Goal: Transaction & Acquisition: Obtain resource

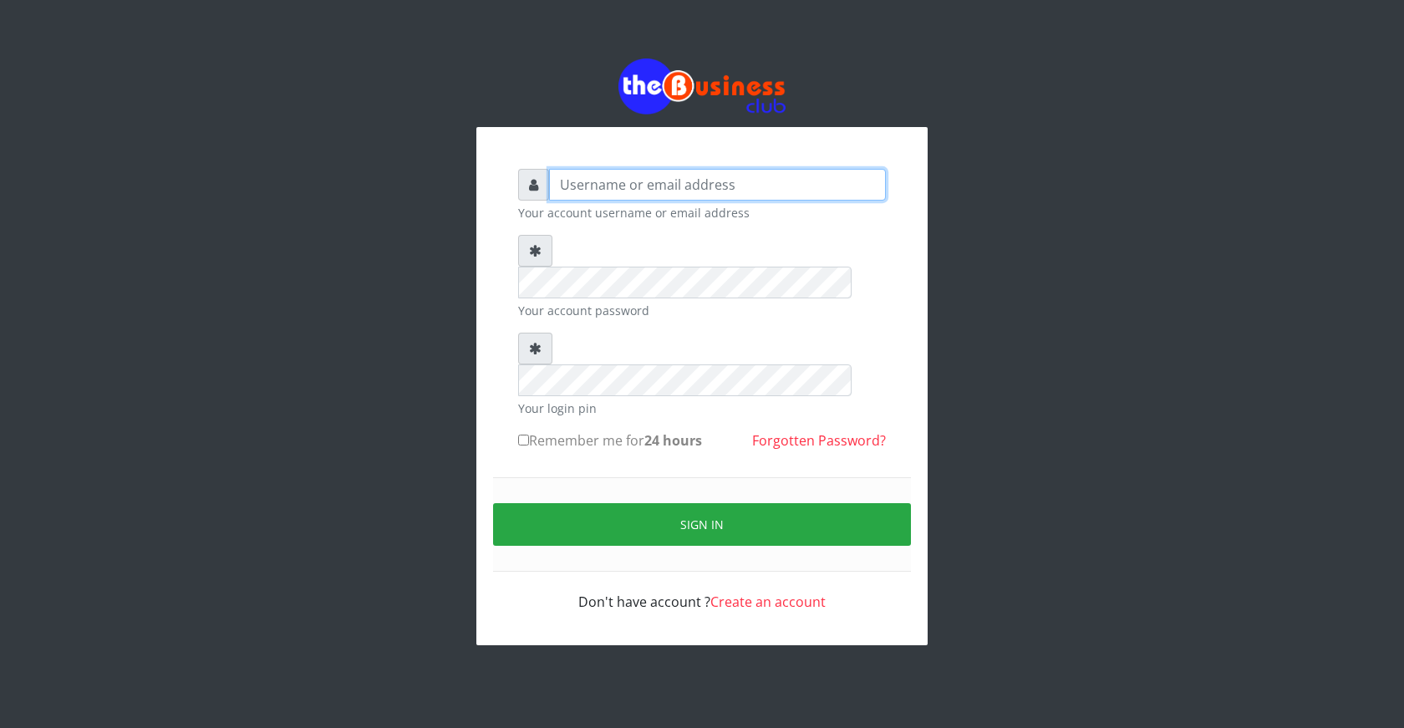
type input "ogooluwaireoluwa@gmail.com"
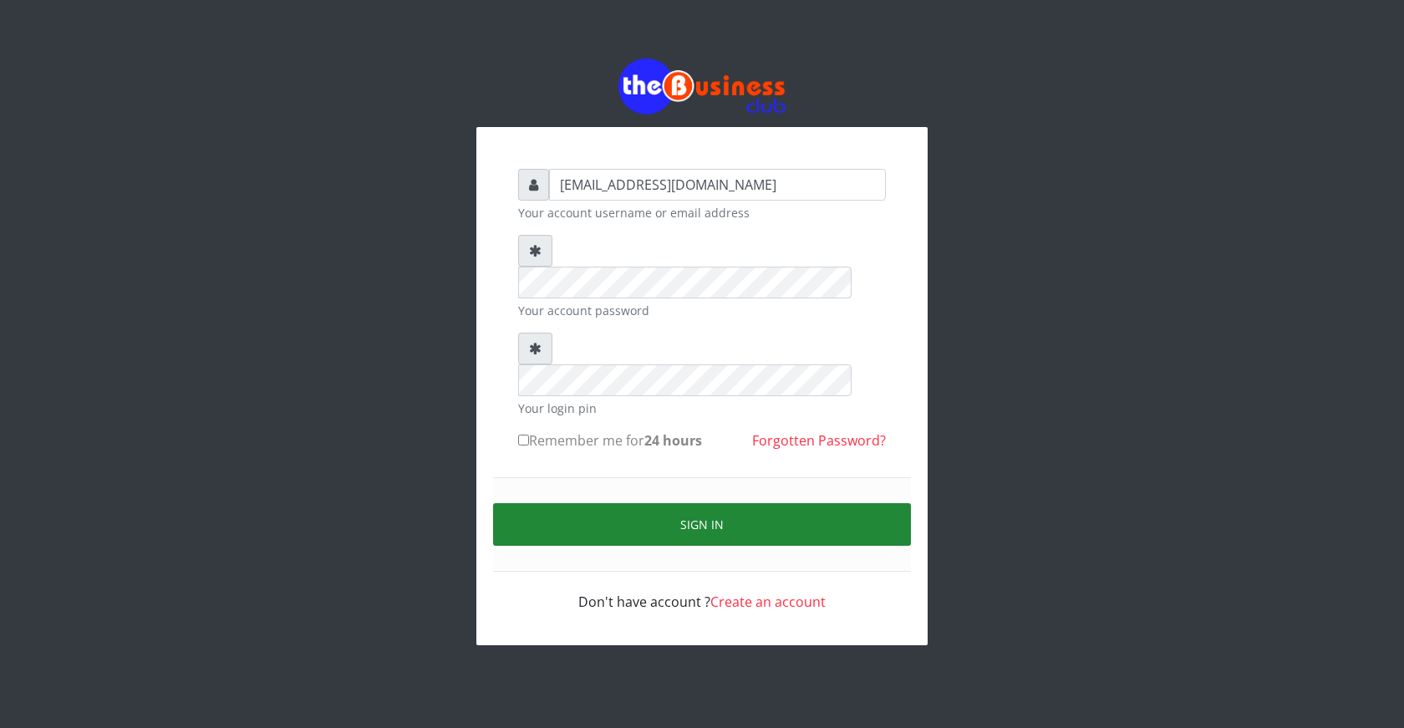
click at [699, 503] on button "Sign in" at bounding box center [702, 524] width 418 height 43
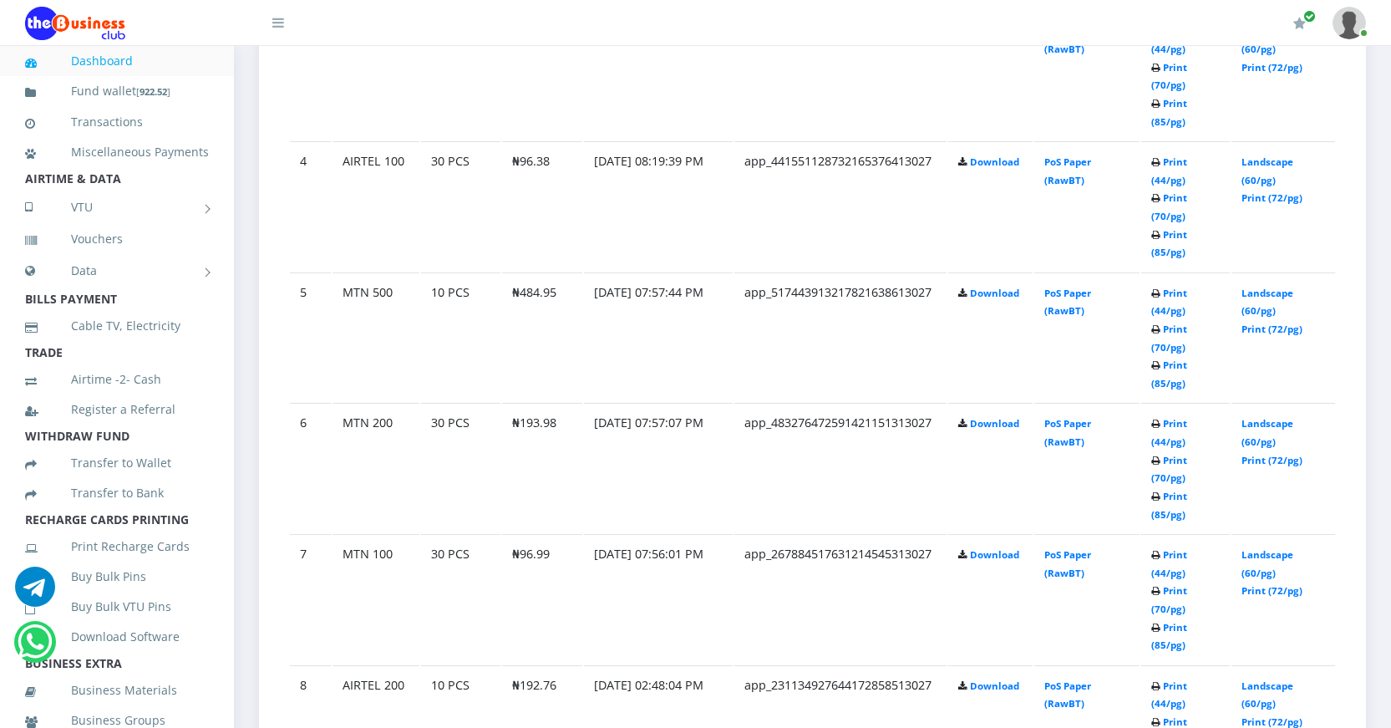
scroll to position [1337, 0]
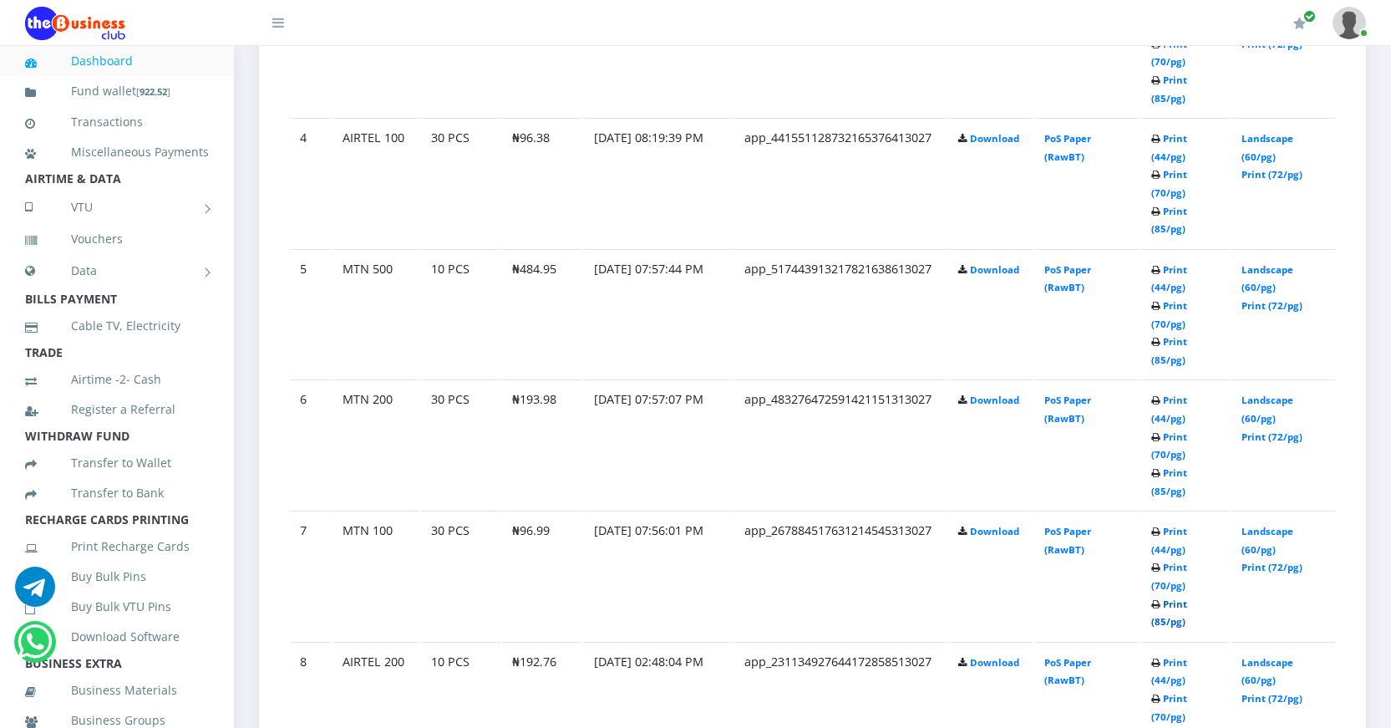
click at [1158, 620] on link "Print (85/pg)" at bounding box center [1170, 612] width 36 height 31
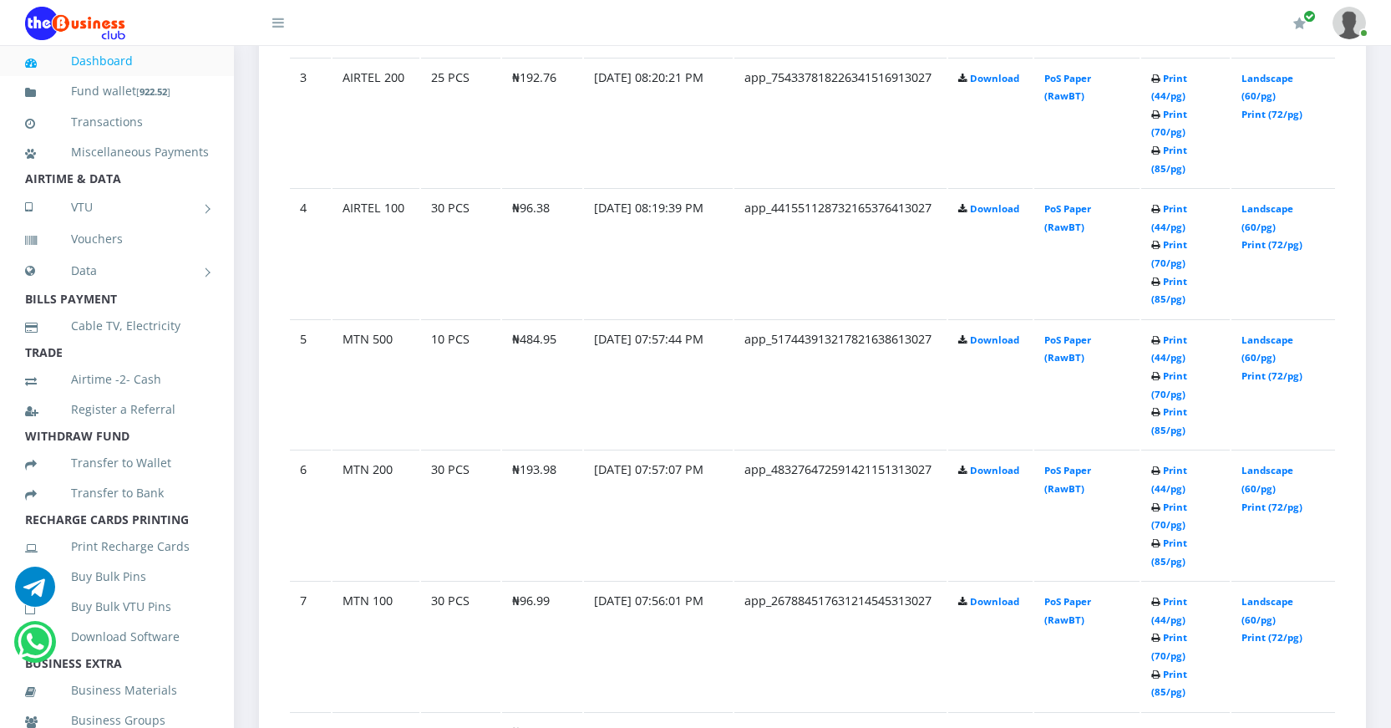
scroll to position [1337, 0]
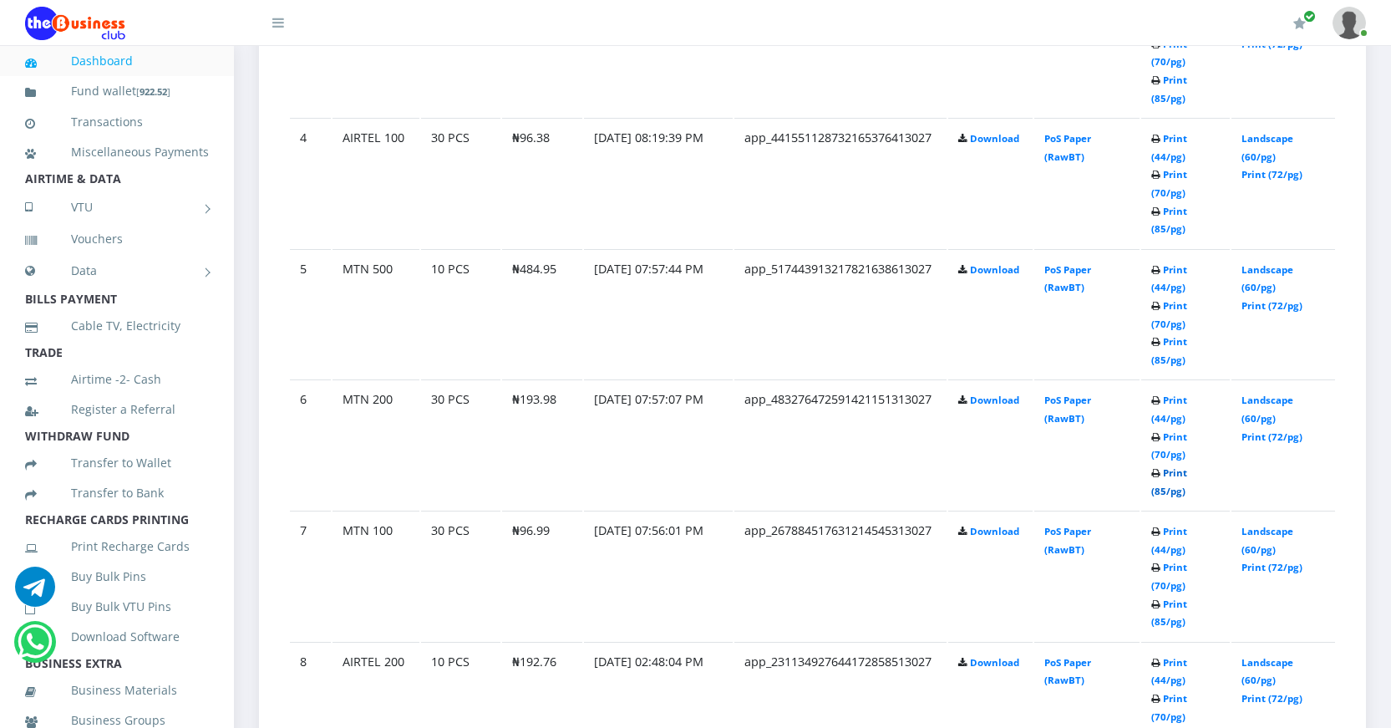
click at [1155, 491] on link "Print (85/pg)" at bounding box center [1170, 481] width 36 height 31
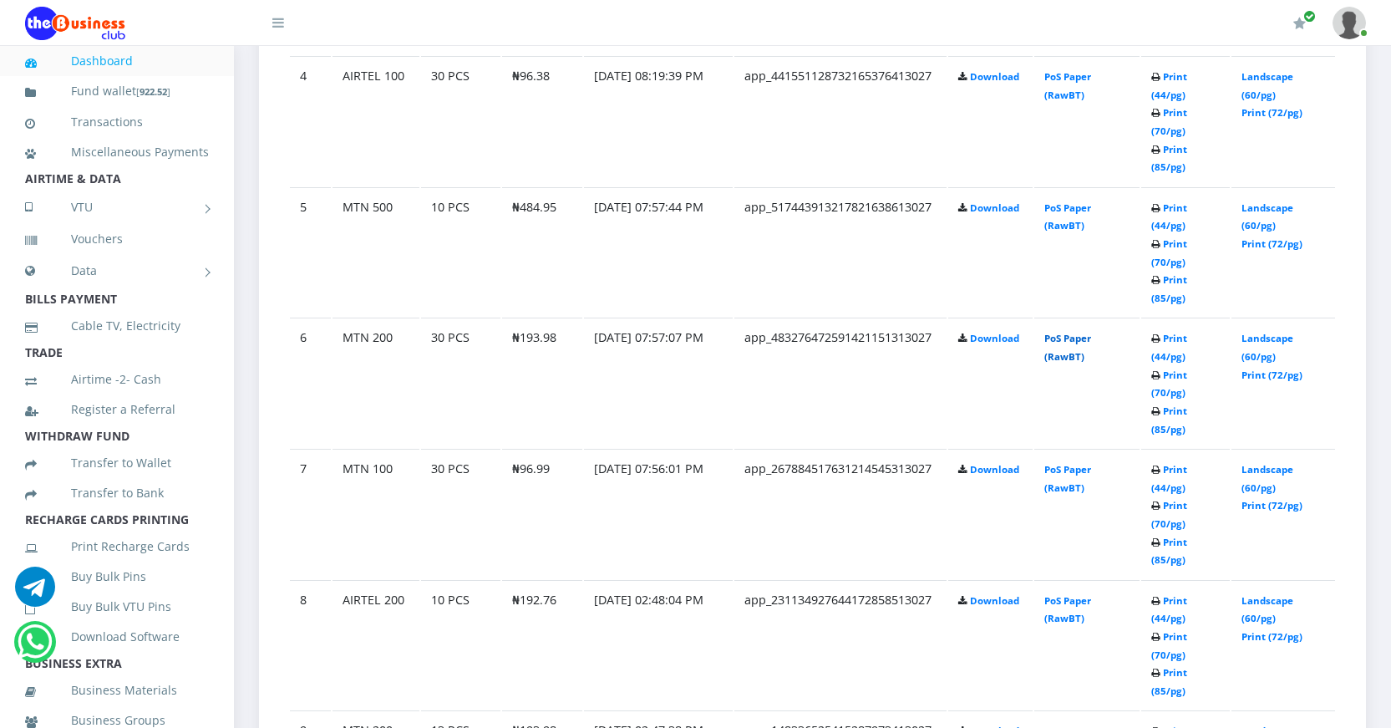
scroll to position [1337, 0]
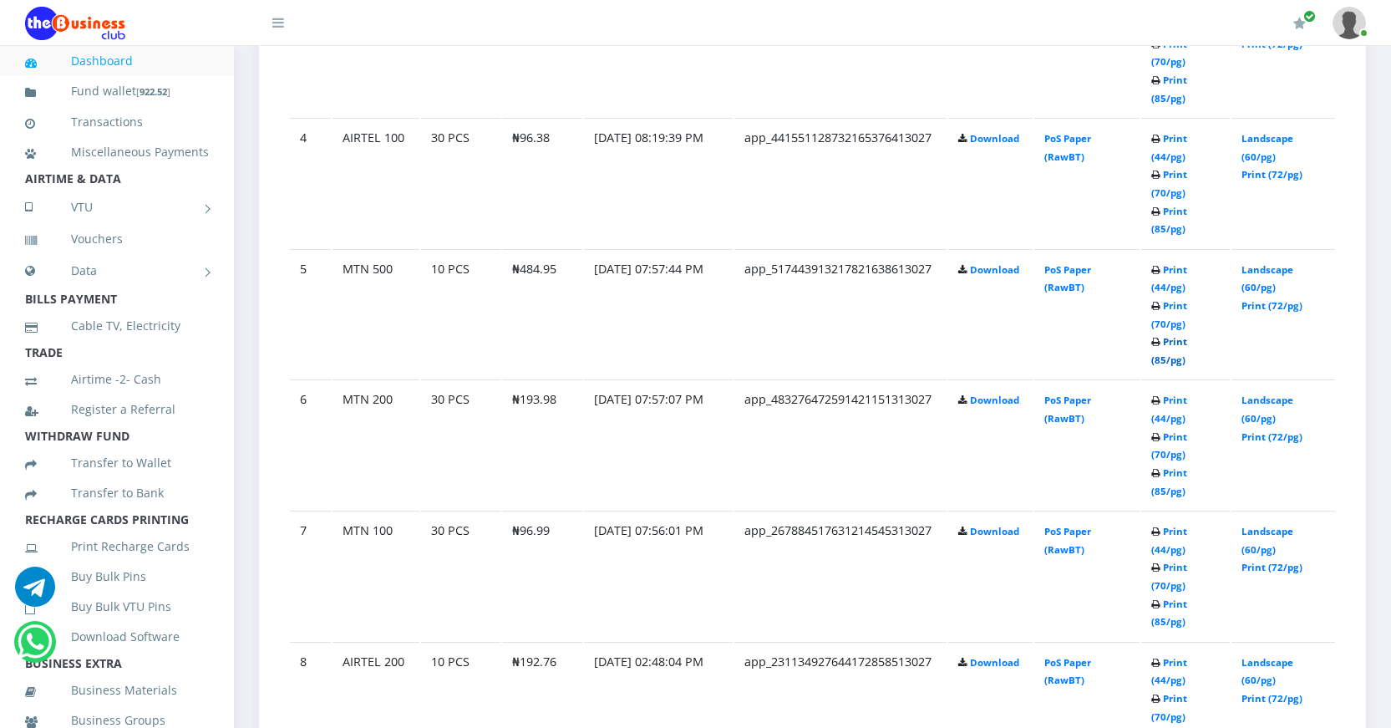
click at [1157, 358] on link "Print (85/pg)" at bounding box center [1170, 350] width 36 height 31
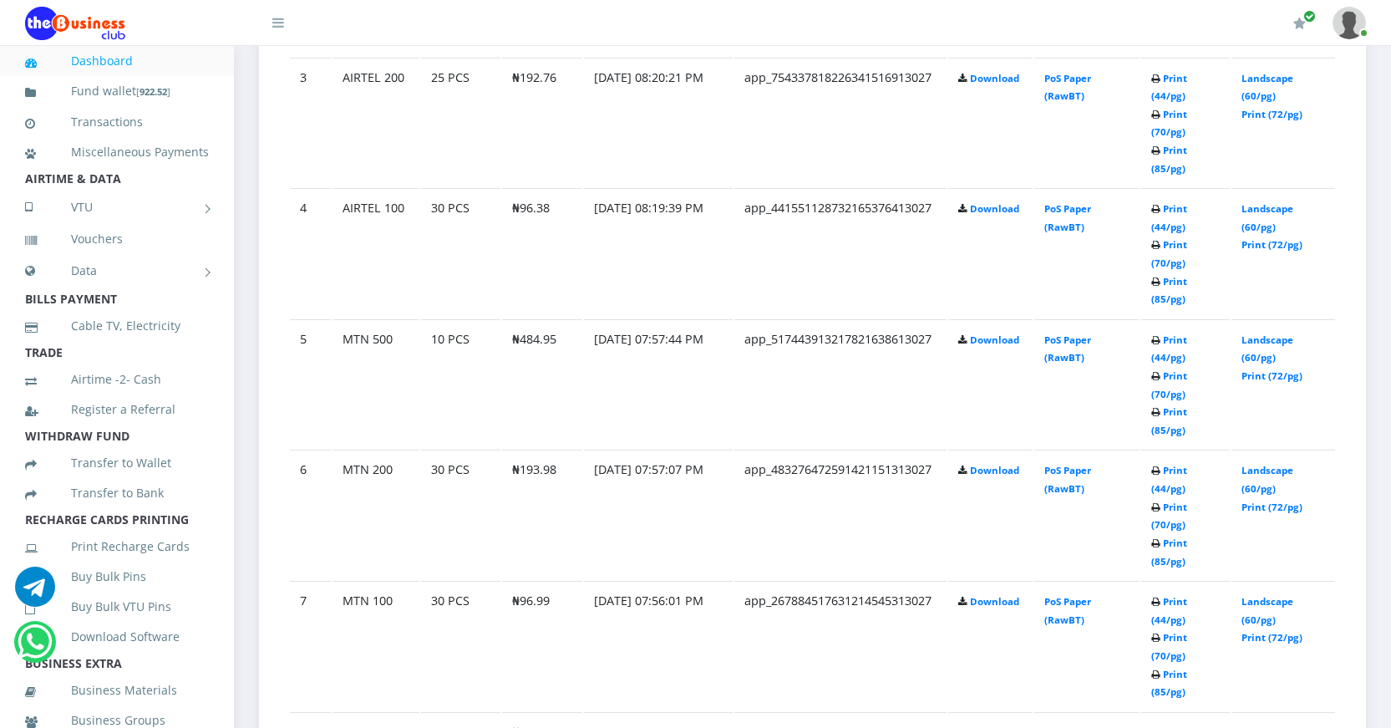
scroll to position [1337, 0]
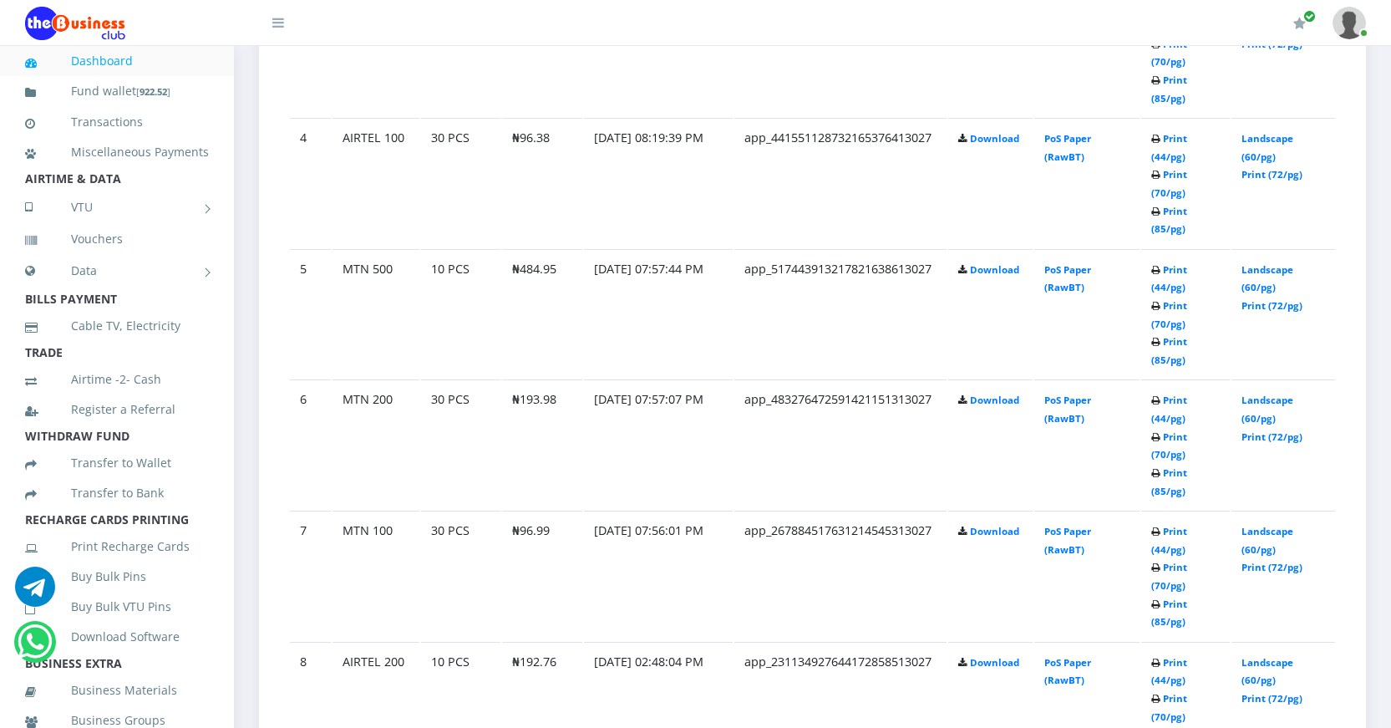
click at [1047, 218] on td "PoS Paper (RawBT)" at bounding box center [1088, 183] width 106 height 130
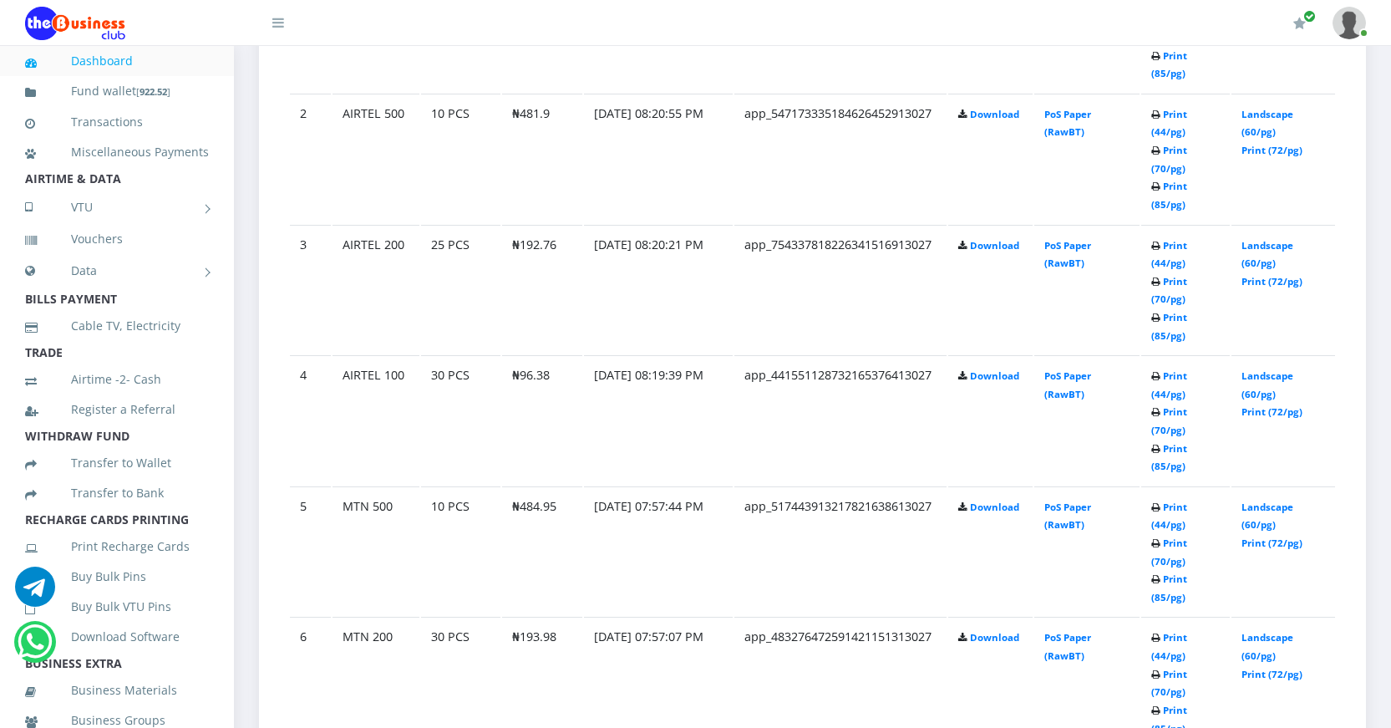
scroll to position [1003, 0]
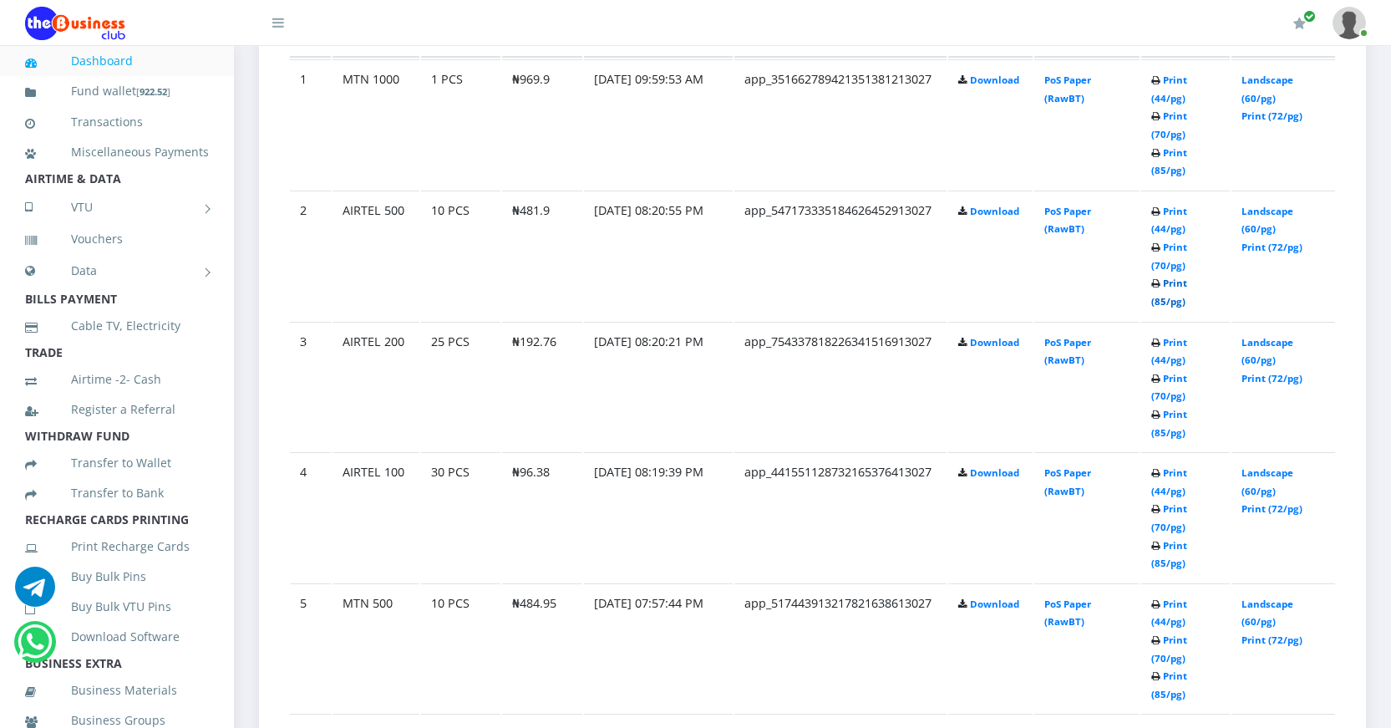
click at [1163, 303] on link "Print (85/pg)" at bounding box center [1170, 292] width 36 height 31
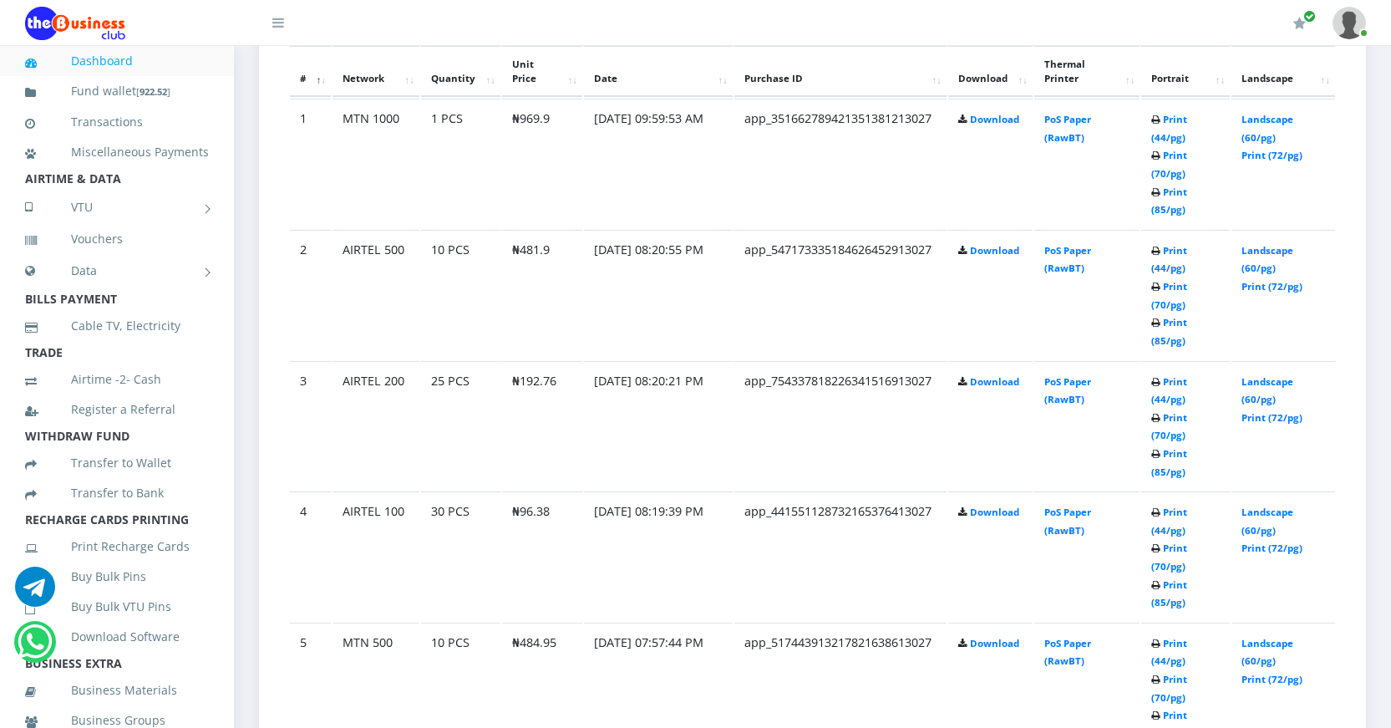
scroll to position [1003, 0]
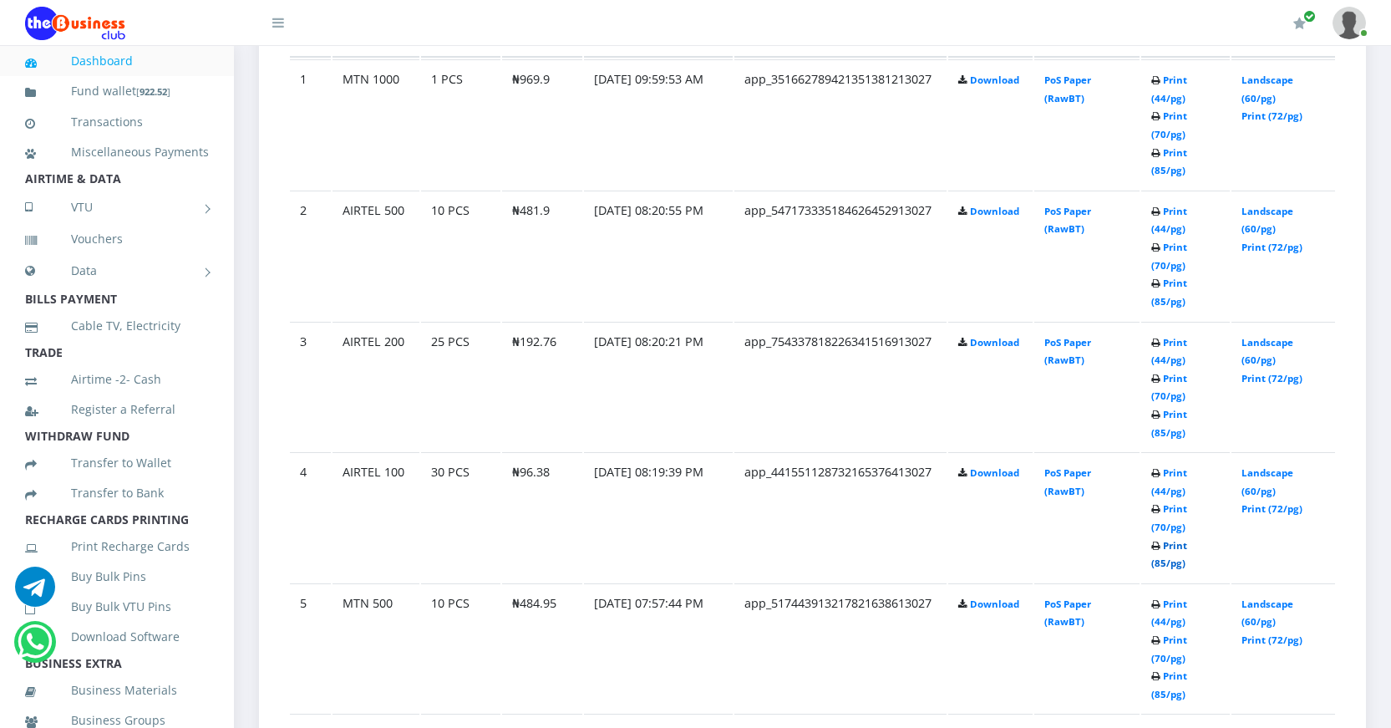
click at [1160, 561] on link "Print (85/pg)" at bounding box center [1170, 554] width 36 height 31
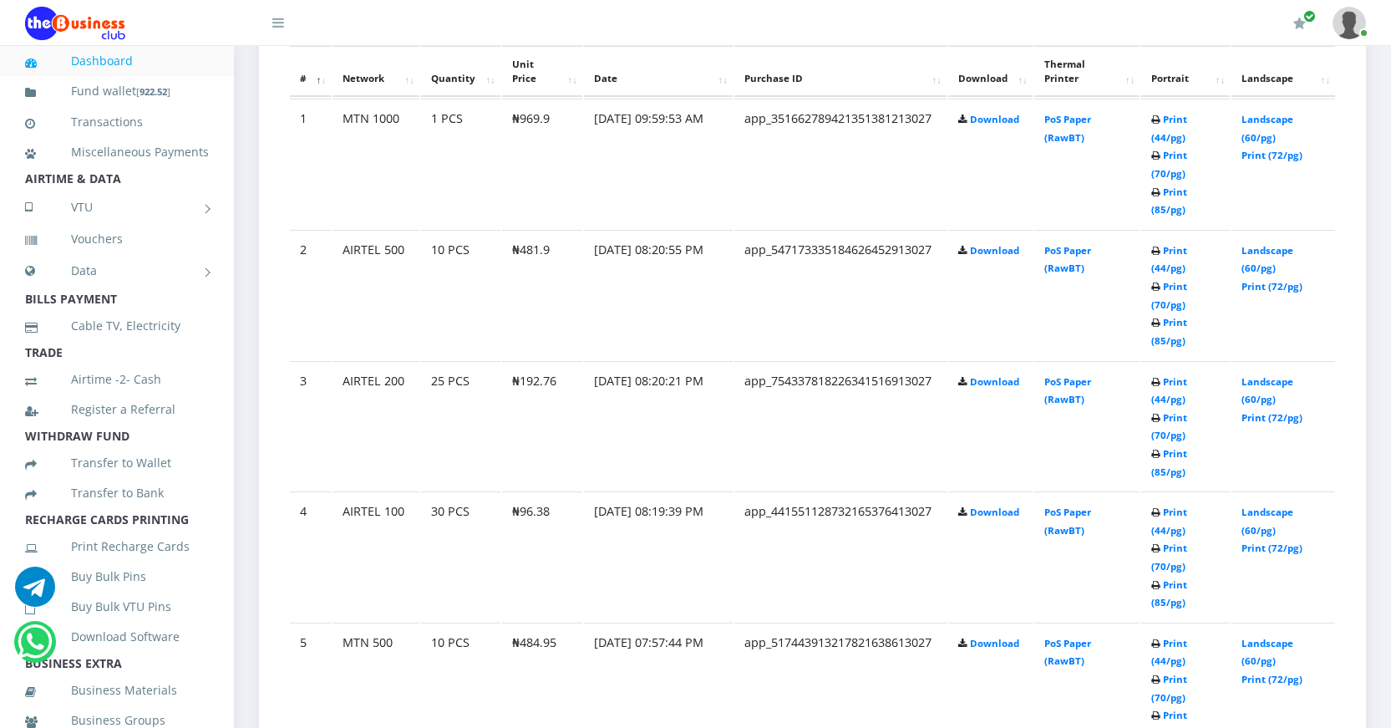
scroll to position [1003, 0]
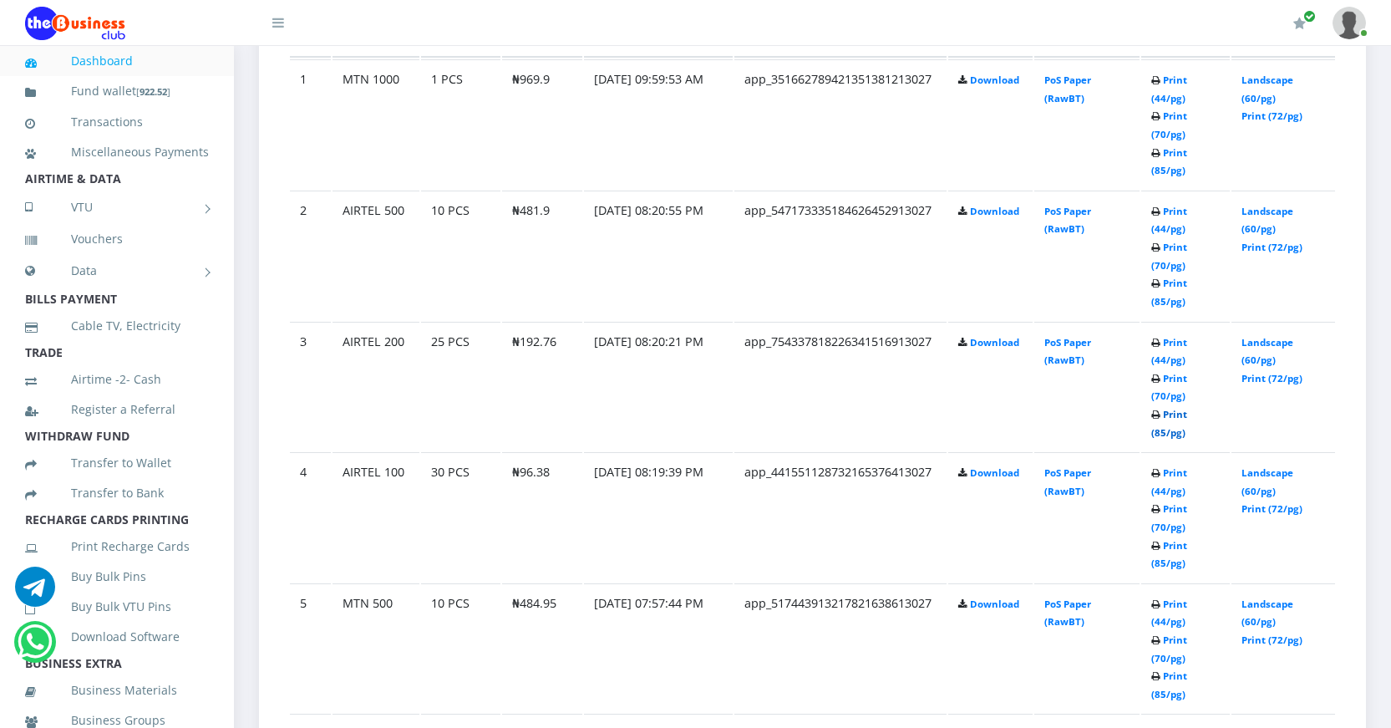
click at [1162, 430] on link "Print (85/pg)" at bounding box center [1170, 423] width 36 height 31
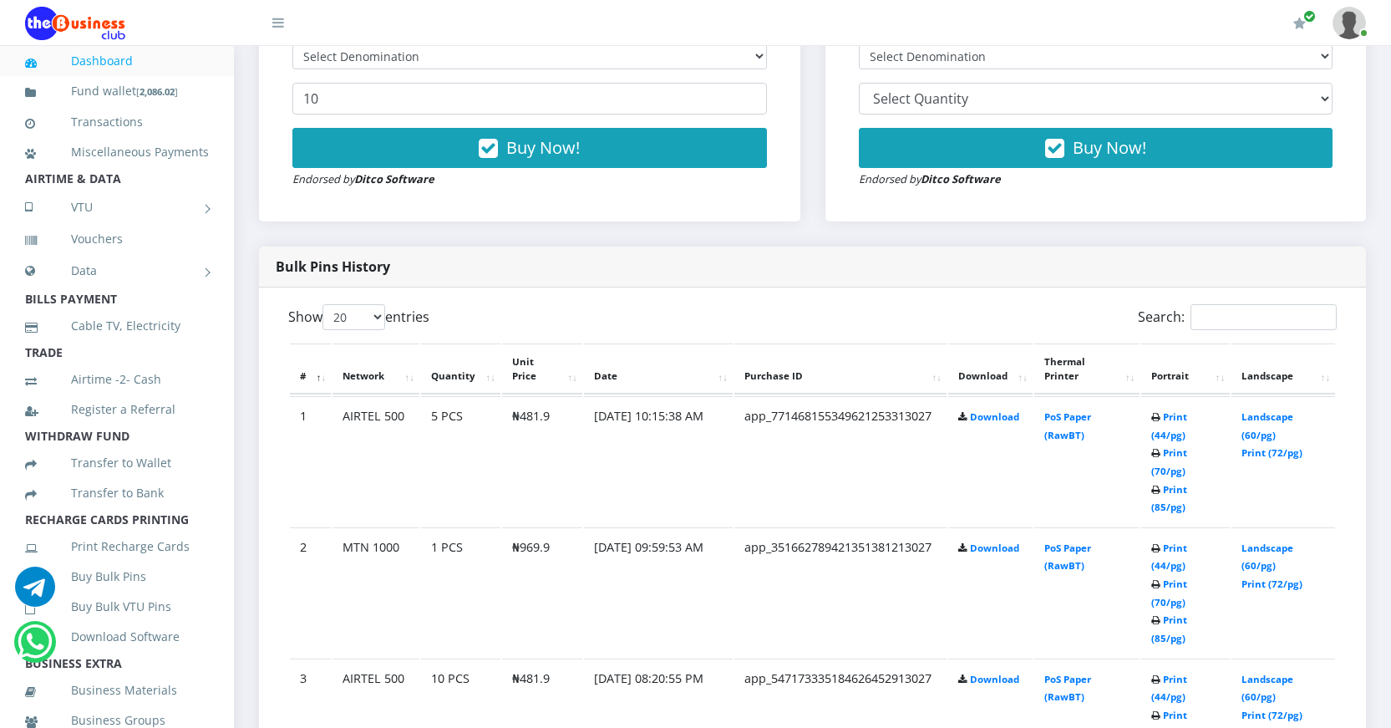
scroll to position [669, 0]
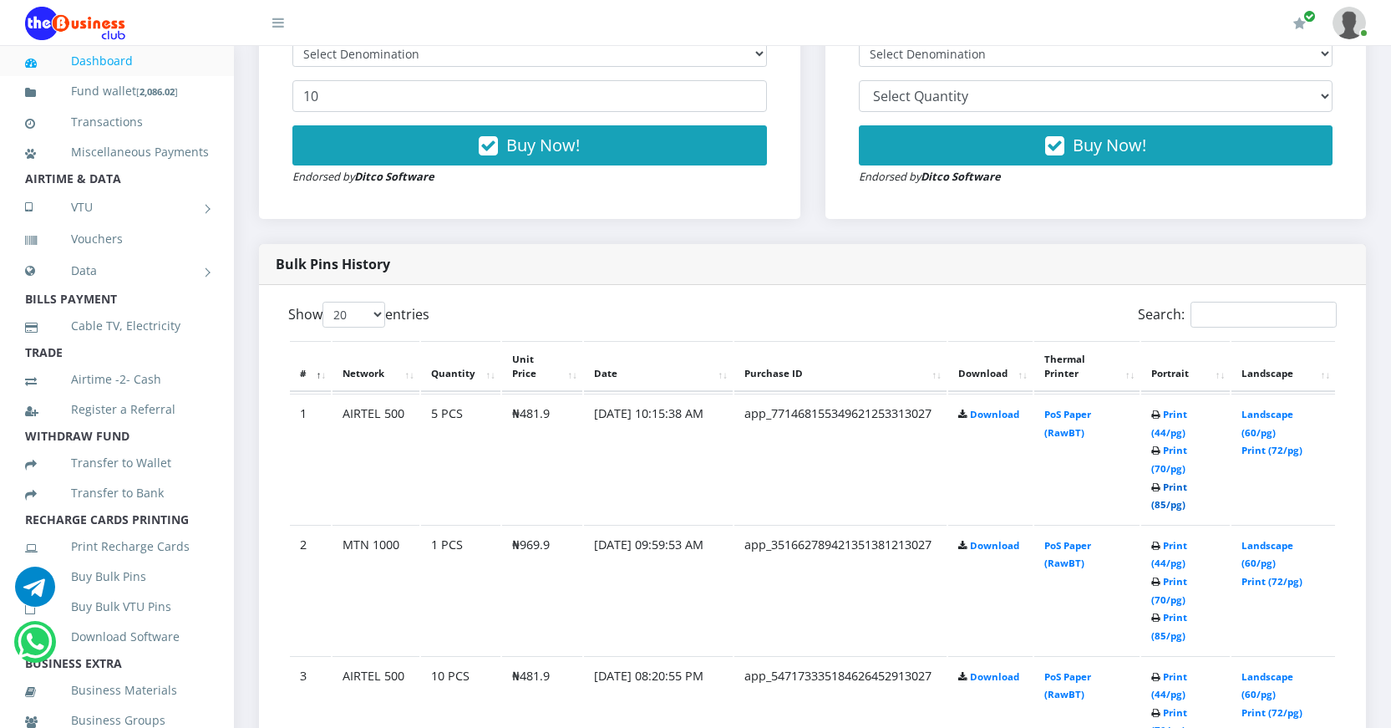
click at [1162, 502] on link "Print (85/pg)" at bounding box center [1170, 495] width 36 height 31
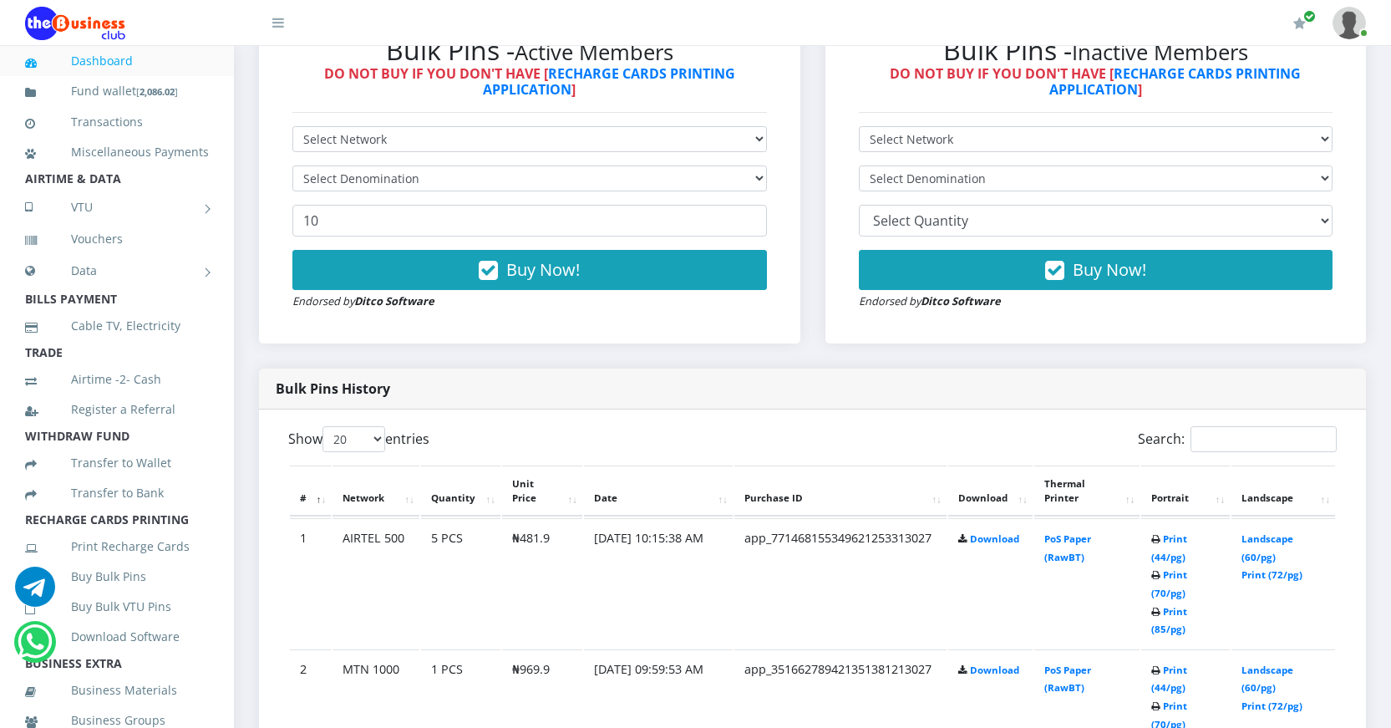
scroll to position [210, 0]
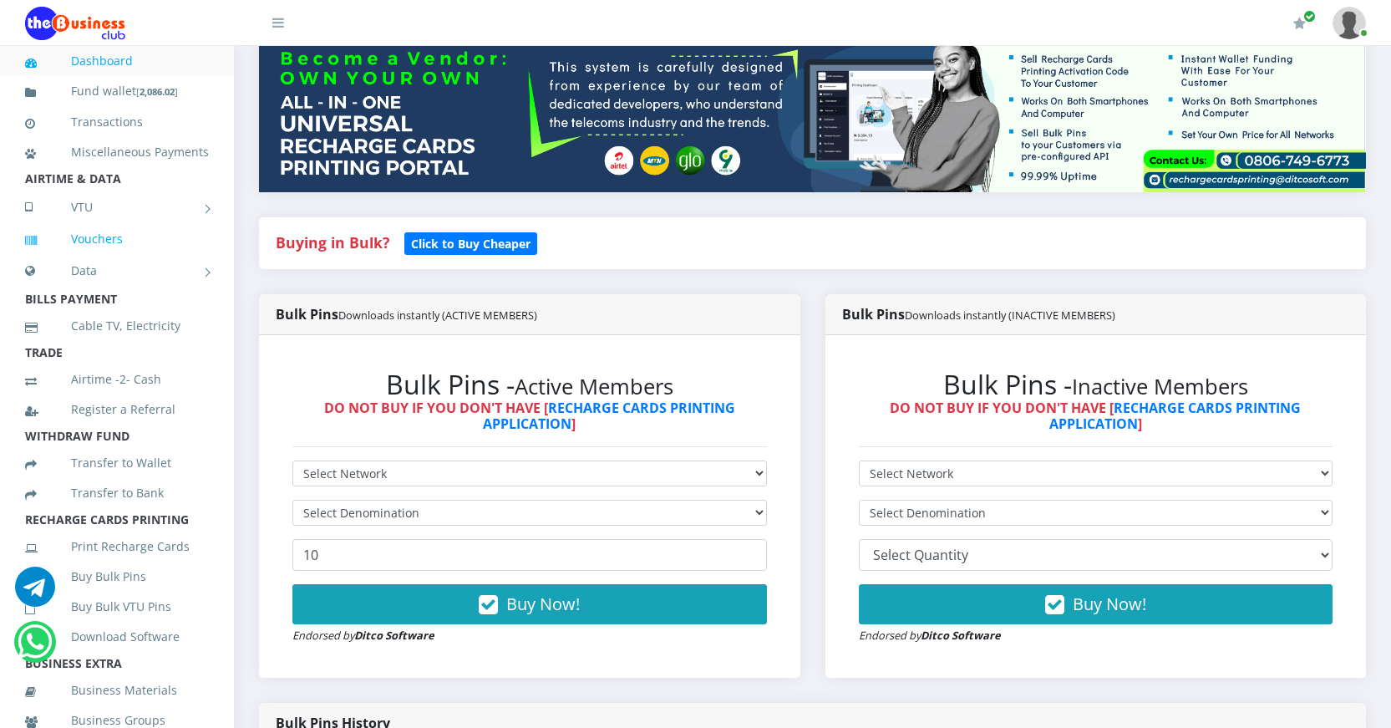
click at [103, 258] on link "Vouchers" at bounding box center [117, 239] width 184 height 38
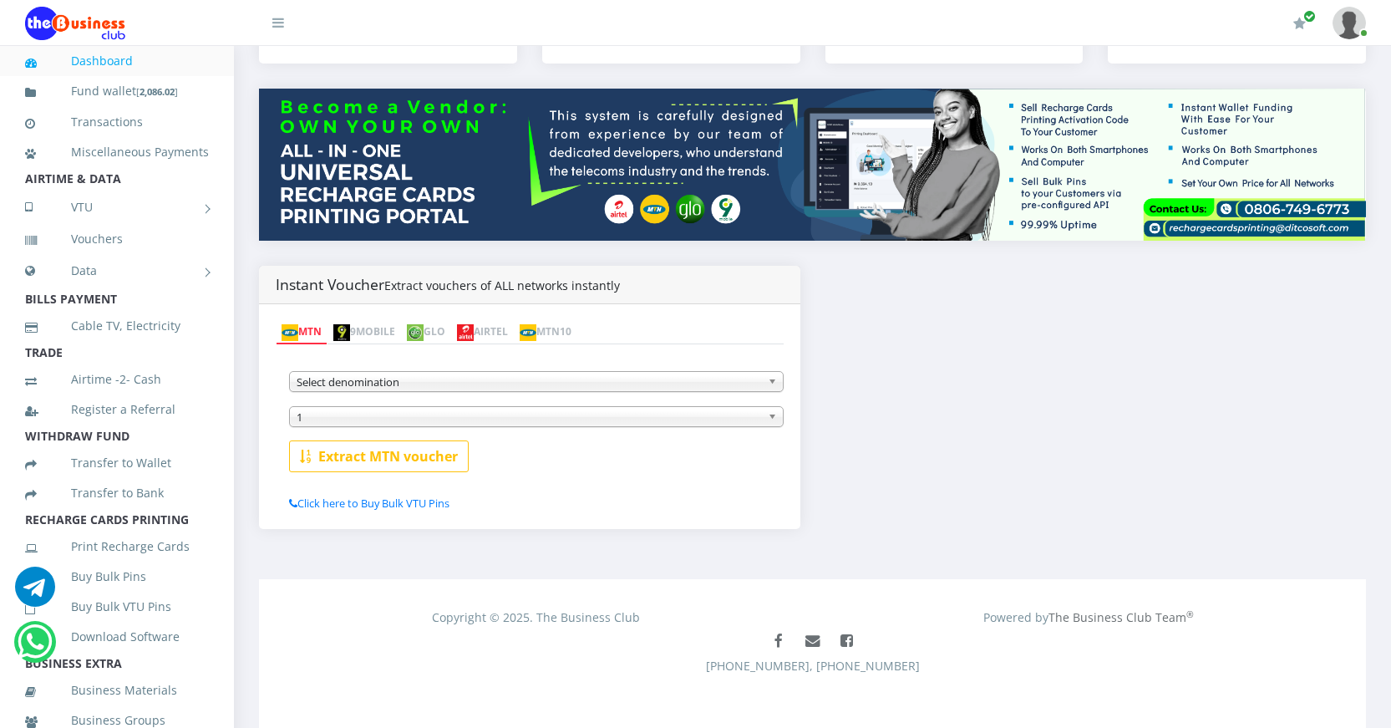
scroll to position [171, 0]
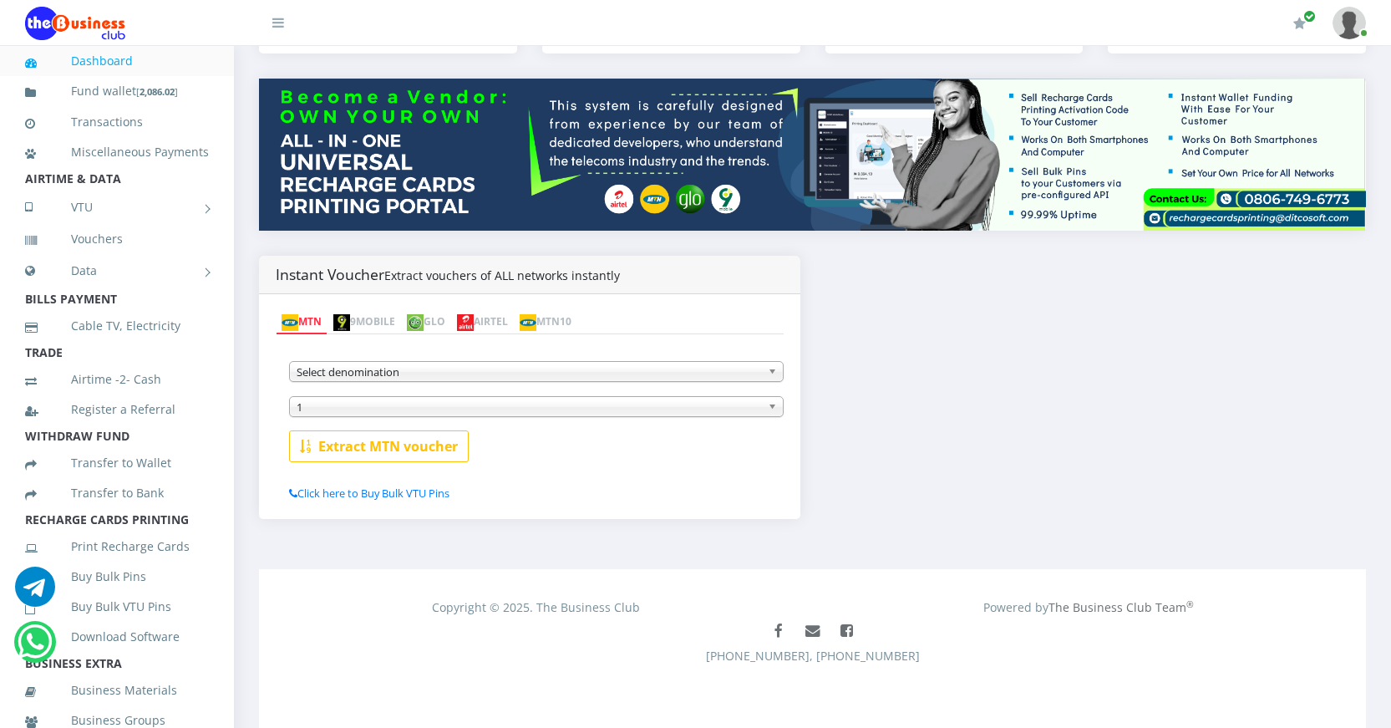
click at [310, 321] on link "MTN" at bounding box center [302, 322] width 52 height 23
click at [497, 374] on span "Select denomination" at bounding box center [529, 372] width 465 height 20
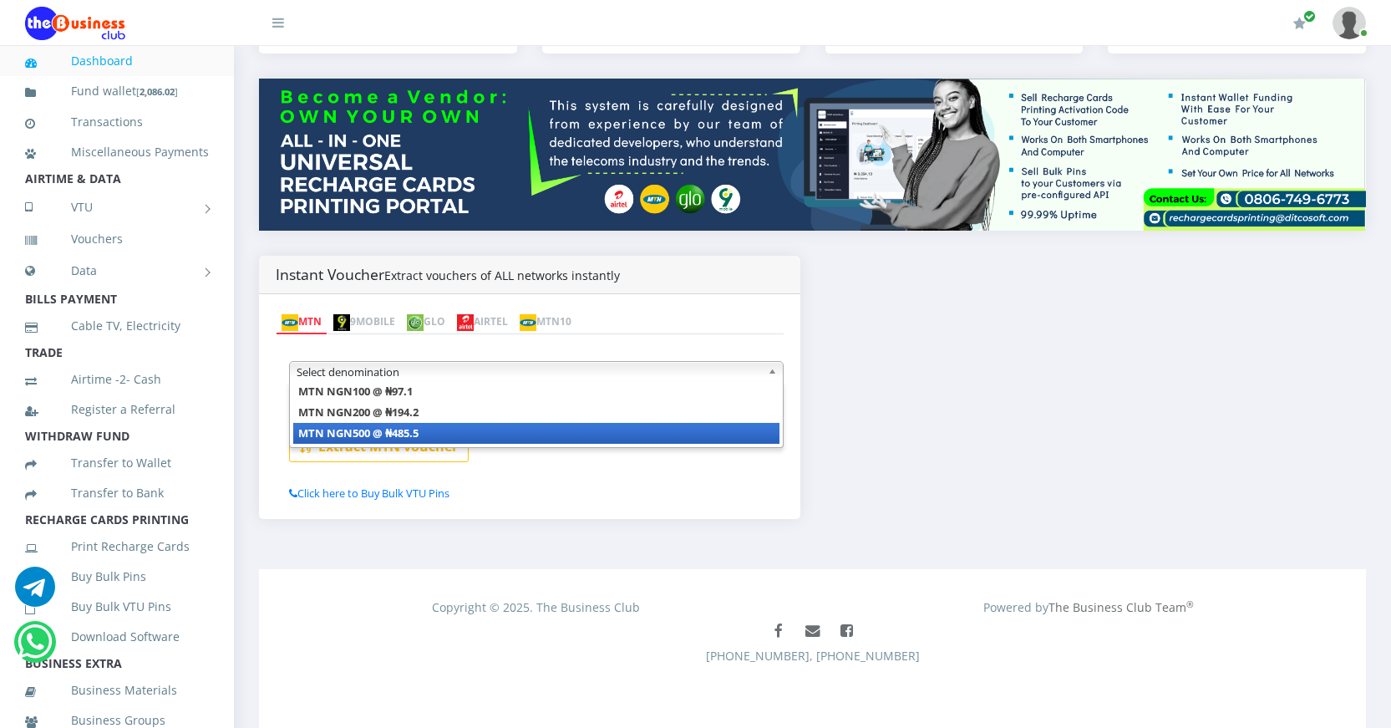
click at [439, 433] on li "MTN NGN500 @ ₦485.5" at bounding box center [536, 433] width 486 height 21
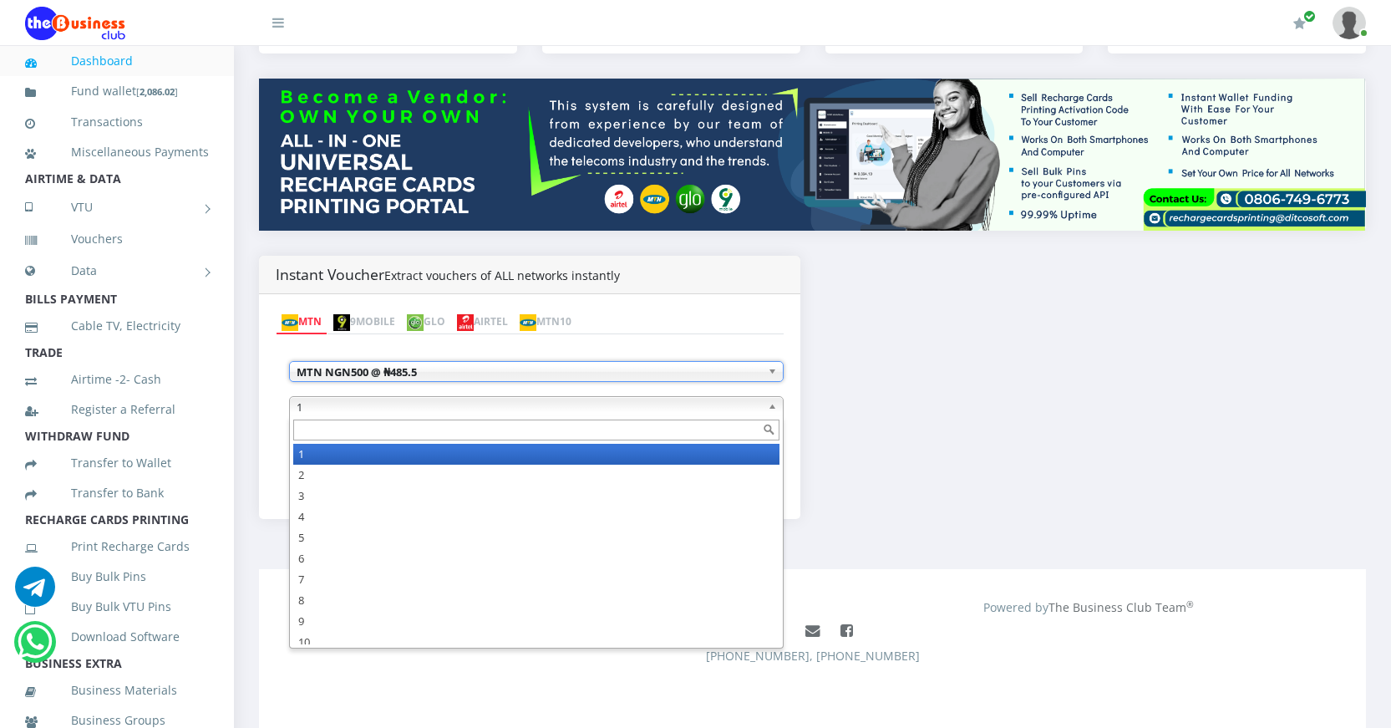
click at [562, 404] on span "1" at bounding box center [529, 407] width 465 height 20
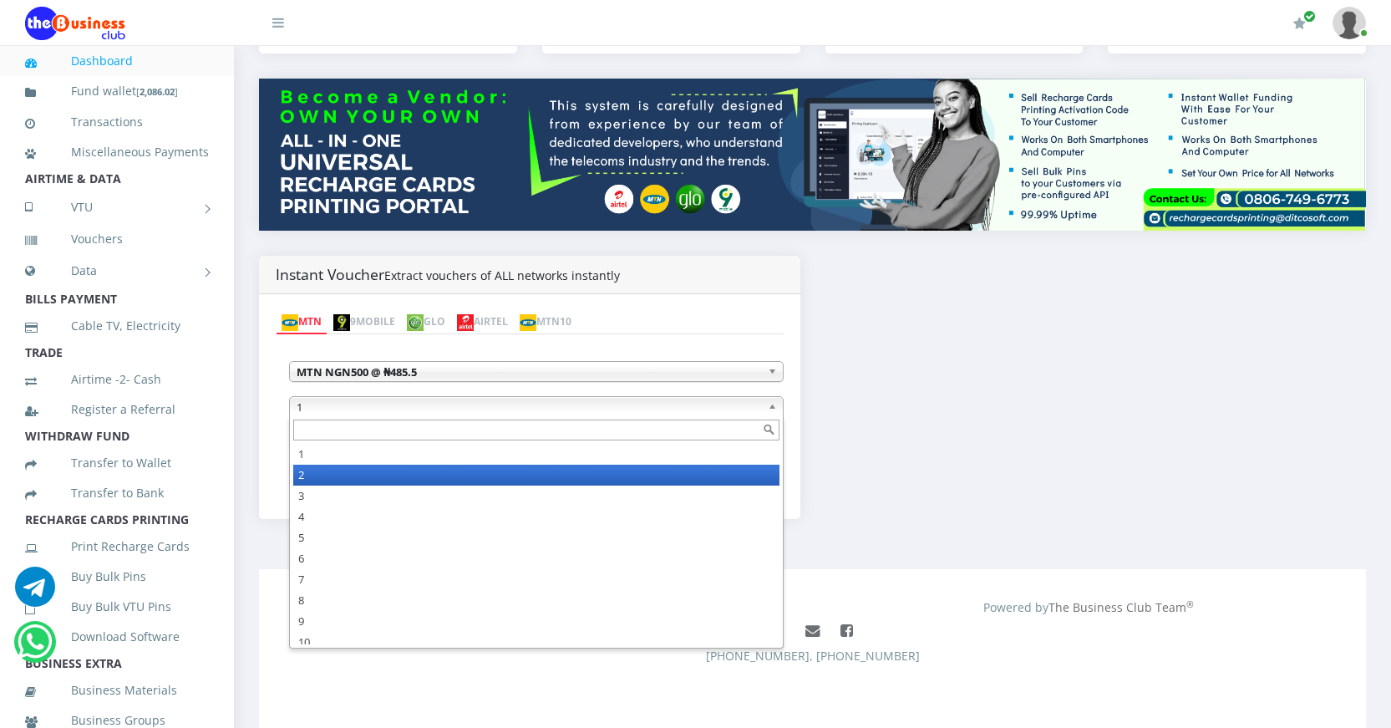
click at [366, 479] on li "2" at bounding box center [536, 475] width 486 height 21
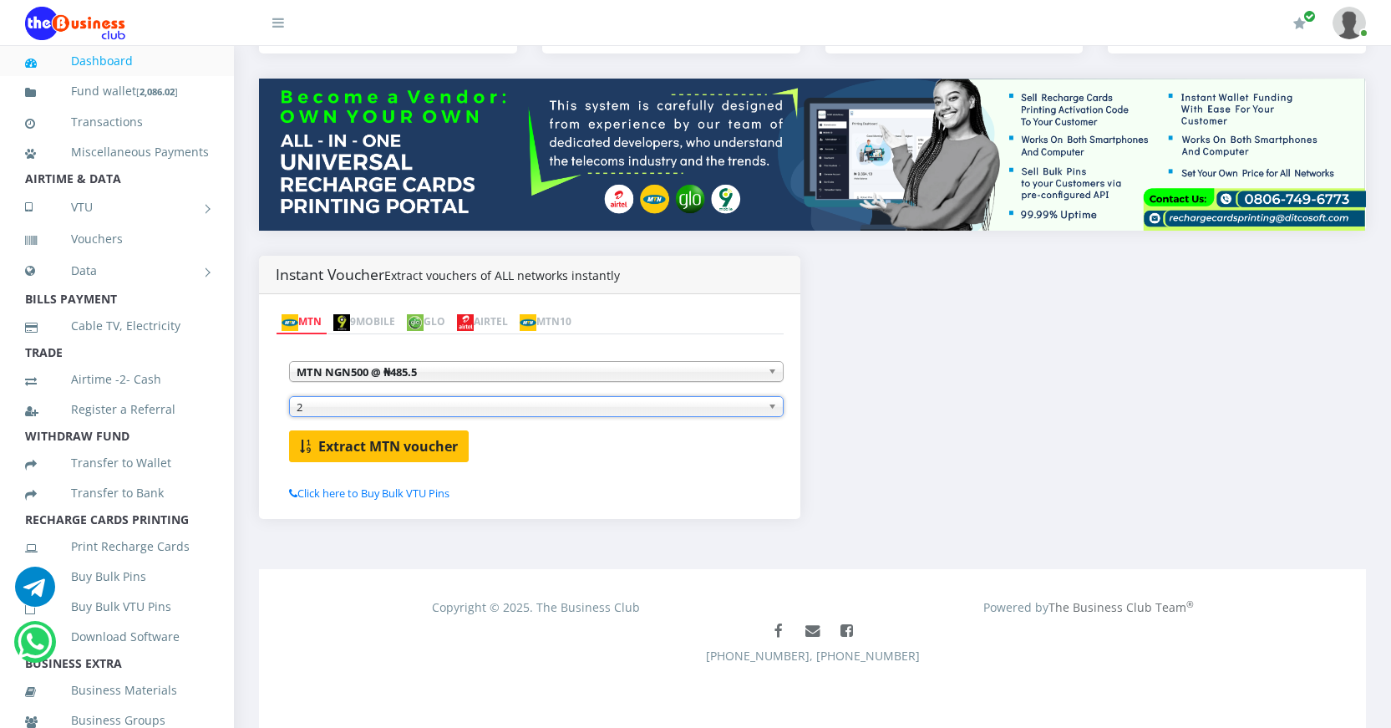
click at [414, 452] on b "Extract MTN voucher" at bounding box center [388, 446] width 140 height 18
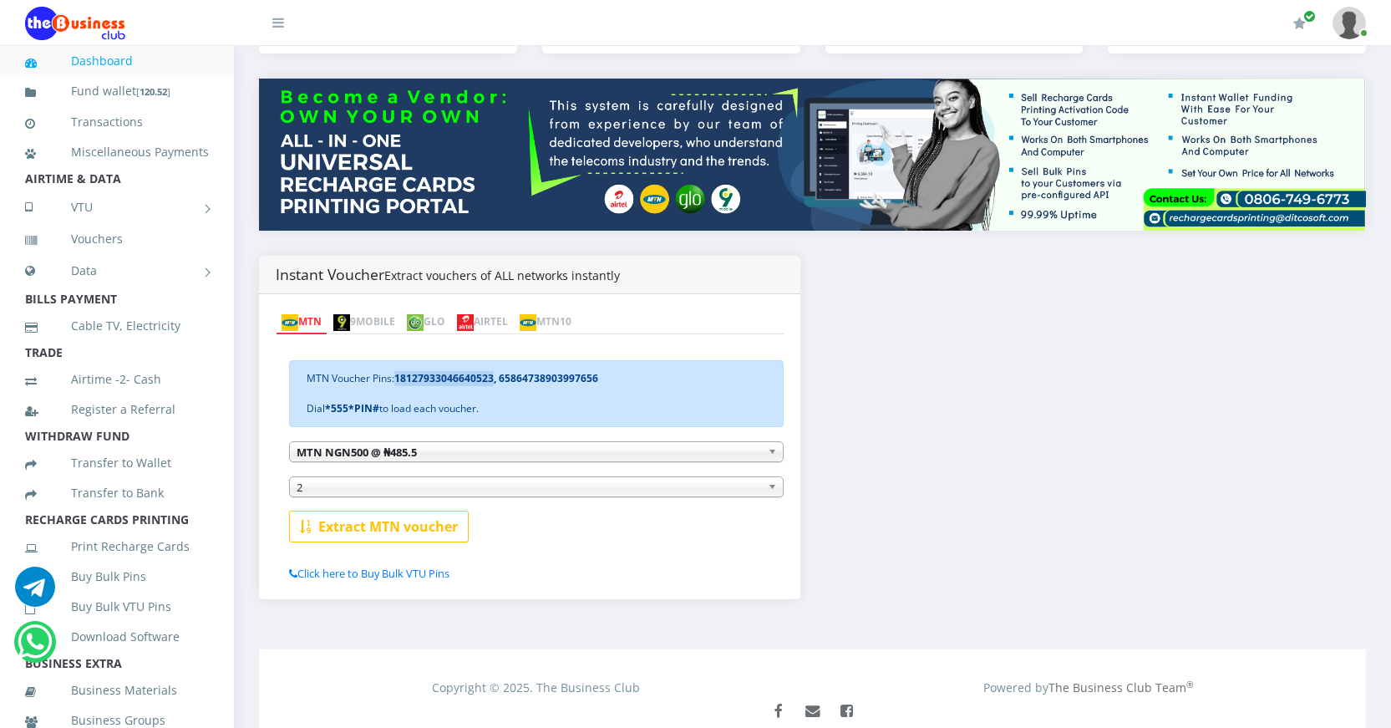
drag, startPoint x: 398, startPoint y: 376, endPoint x: 494, endPoint y: 379, distance: 96.2
click at [494, 379] on b "18127933046640523, 65864738903997656" at bounding box center [496, 378] width 204 height 14
copy b "18127933046640523"
click at [601, 379] on div "MTN Voucher Pins: 18127933046640523, 65864738903997656 Dial *555*PIN# to load e…" at bounding box center [536, 393] width 495 height 67
drag, startPoint x: 498, startPoint y: 378, endPoint x: 597, endPoint y: 384, distance: 99.7
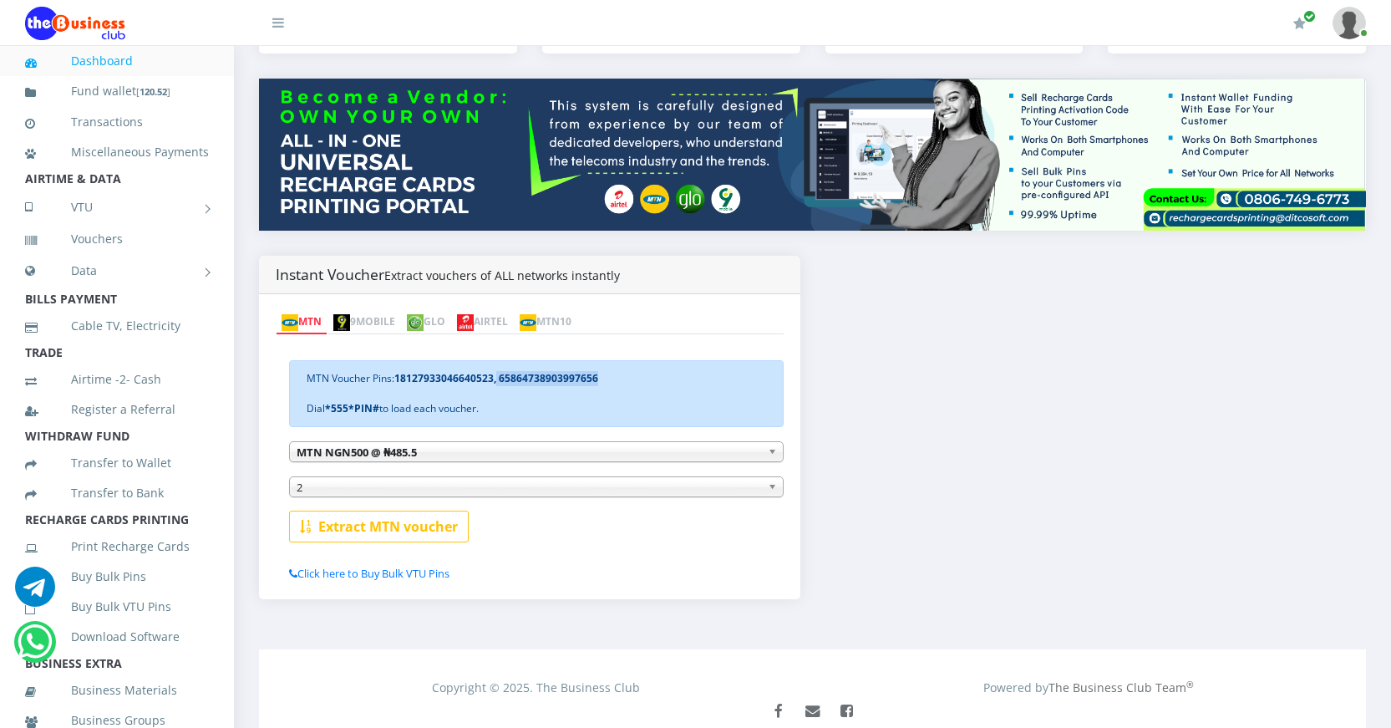
click at [597, 384] on b "18127933046640523, 65864738903997656" at bounding box center [496, 378] width 204 height 14
copy b "65864738903997656"
click at [116, 596] on link "Buy Bulk Pins" at bounding box center [117, 576] width 184 height 38
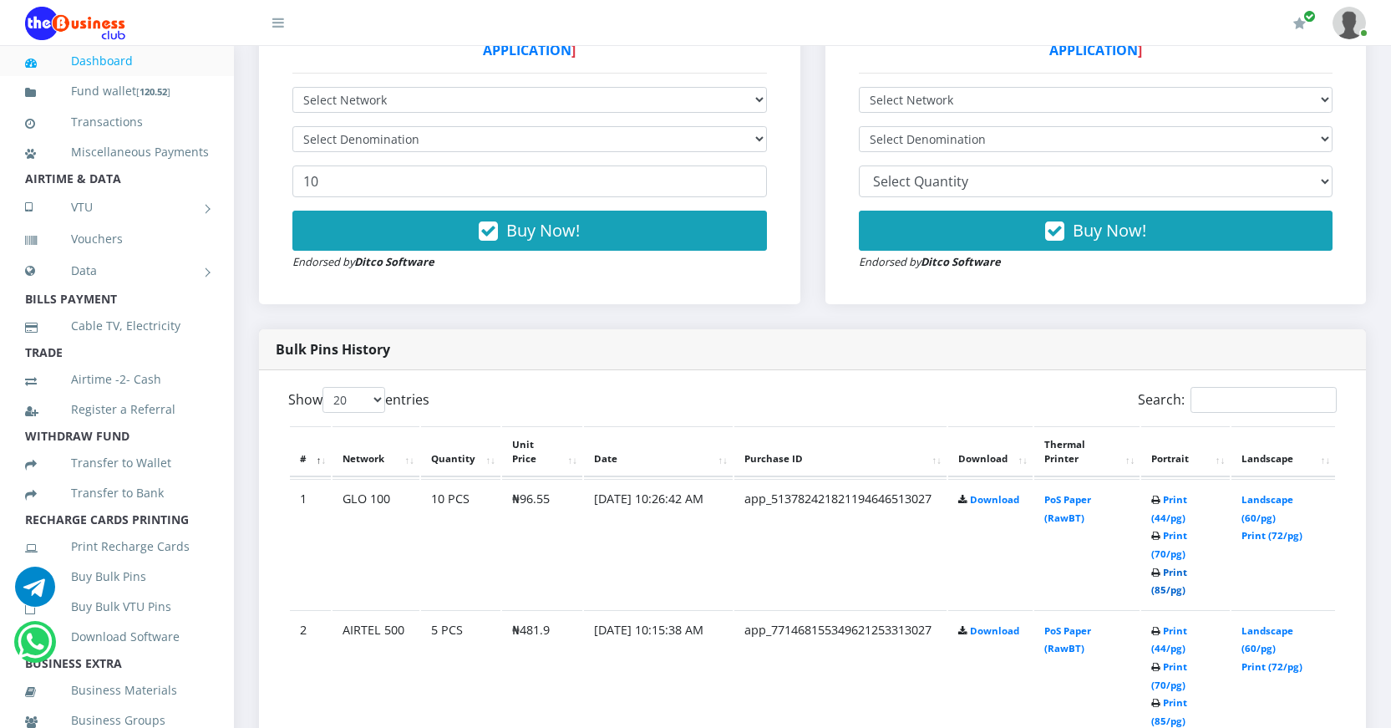
click at [1160, 587] on link "Print (85/pg)" at bounding box center [1170, 581] width 36 height 31
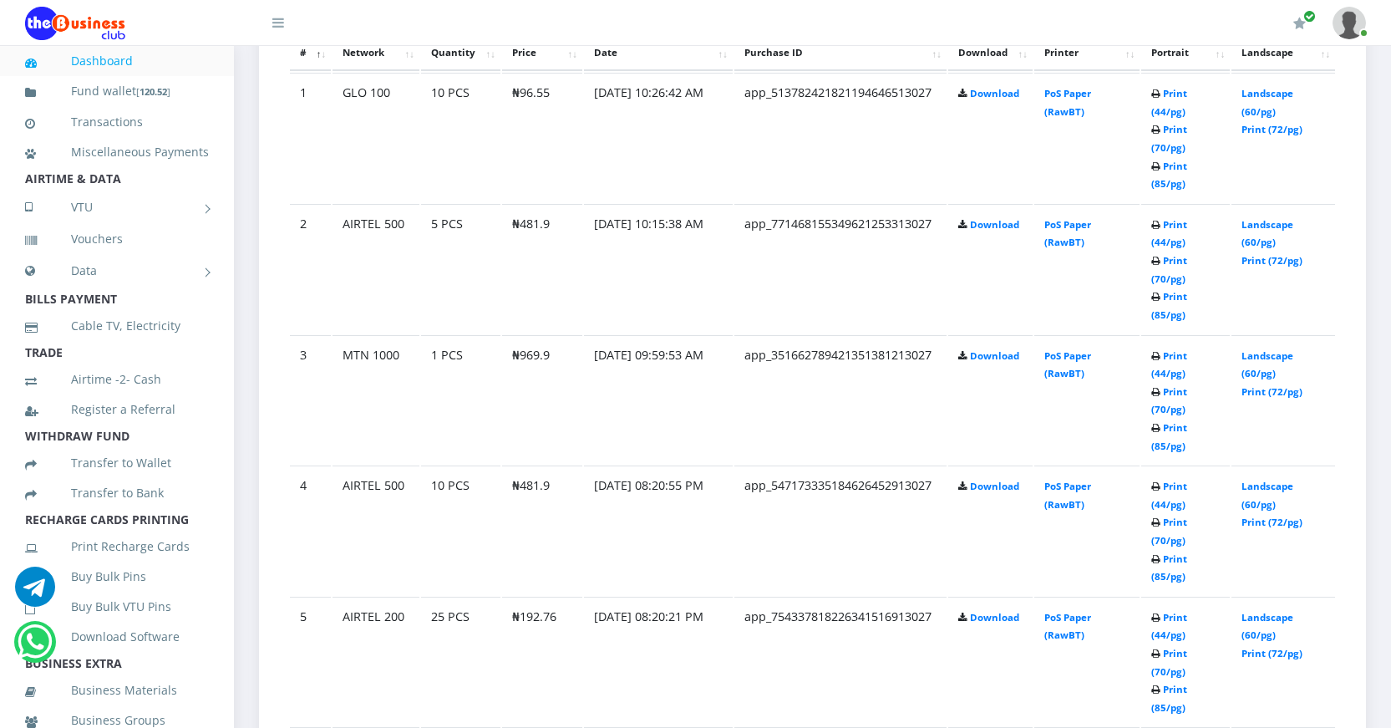
scroll to position [1001, 0]
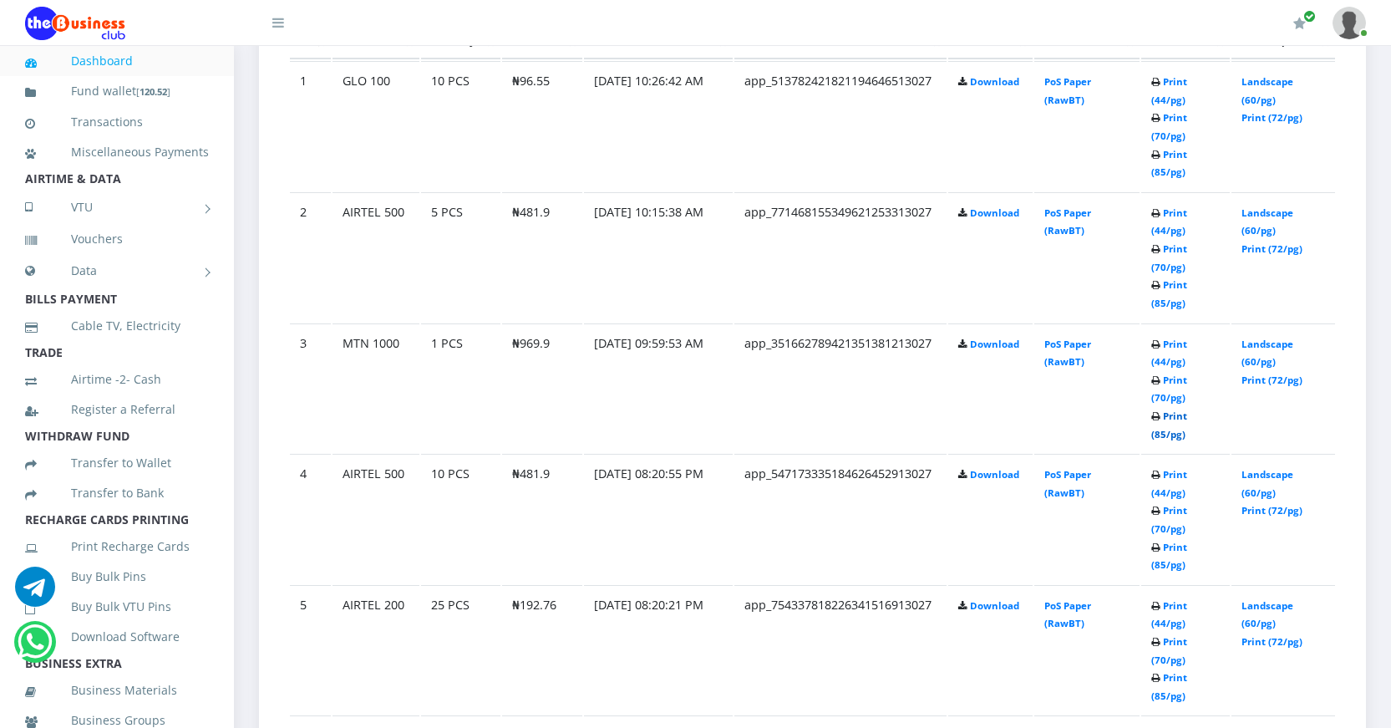
click at [1163, 434] on link "Print (85/pg)" at bounding box center [1170, 424] width 36 height 31
